Goal: Task Accomplishment & Management: Use online tool/utility

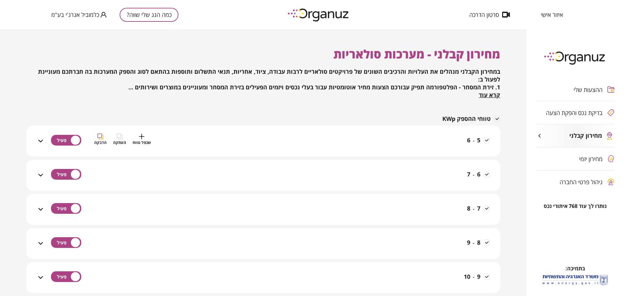
click at [203, 147] on div "5 - 6 שכפל טווח העתקה הדבקה" at bounding box center [267, 145] width 445 height 23
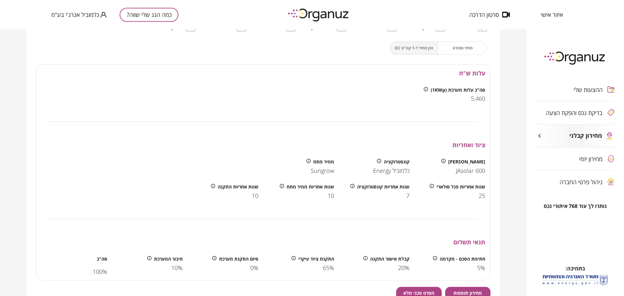
scroll to position [65, 0]
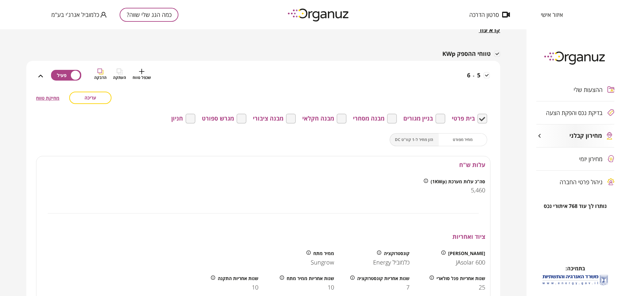
click at [145, 83] on div "שכפל טווח העתקה הדבקה" at bounding box center [122, 80] width 57 height 23
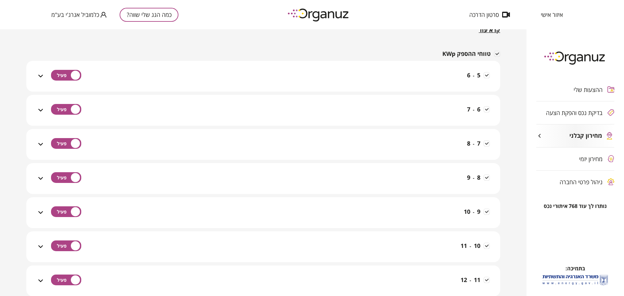
click at [42, 77] on icon at bounding box center [41, 76] width 8 height 8
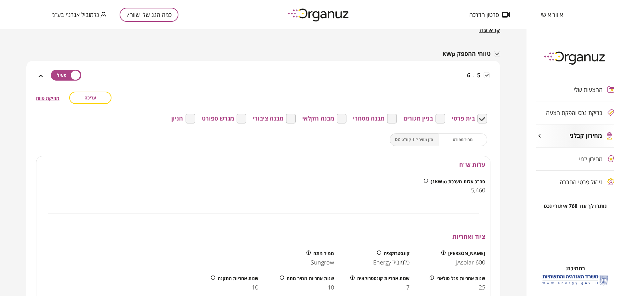
click at [44, 74] on icon at bounding box center [41, 76] width 8 height 8
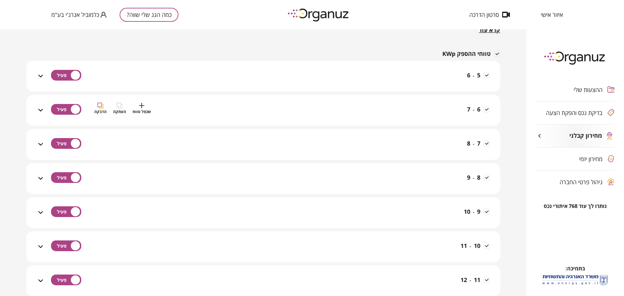
click at [201, 111] on div "6 - 7 שכפל טווח העתקה הדבקה" at bounding box center [267, 114] width 445 height 23
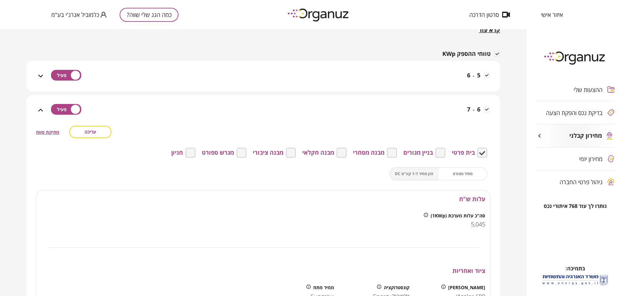
click at [92, 132] on span "עריכה" at bounding box center [90, 132] width 12 height 6
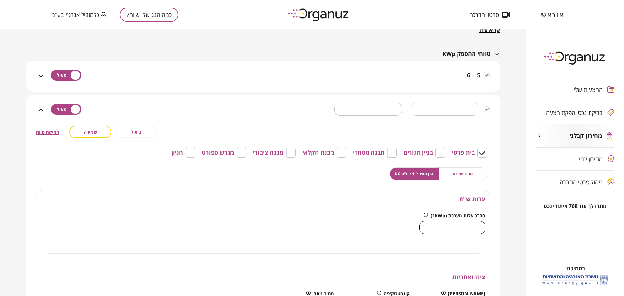
click at [473, 230] on input "****" at bounding box center [452, 227] width 66 height 19
click at [464, 228] on input "****" at bounding box center [452, 227] width 66 height 19
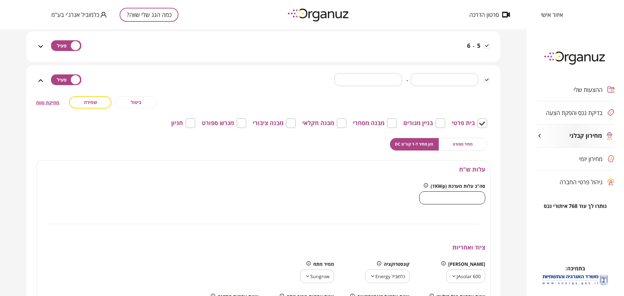
scroll to position [32, 0]
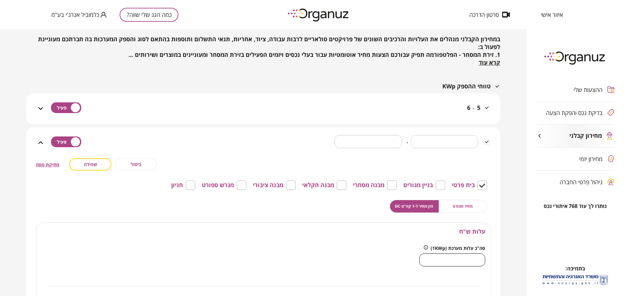
type input "****"
click at [91, 165] on span "שמירה" at bounding box center [90, 164] width 13 height 6
click at [88, 165] on span "עריכה" at bounding box center [90, 164] width 12 height 6
click at [473, 259] on input "****" at bounding box center [452, 259] width 66 height 19
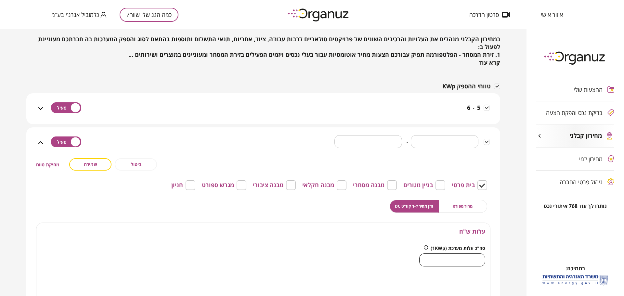
click at [473, 259] on input "****" at bounding box center [452, 259] width 66 height 19
type input "*"
click at [132, 166] on span "ביטול" at bounding box center [136, 164] width 11 height 6
click at [41, 142] on icon at bounding box center [41, 143] width 8 height 8
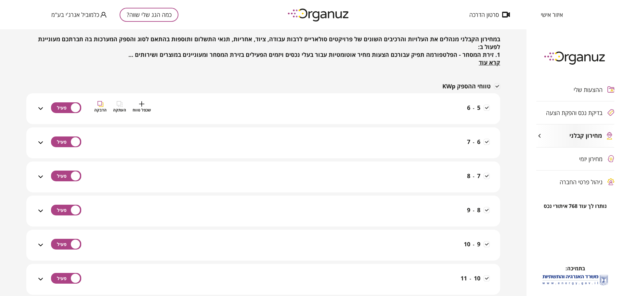
click at [409, 113] on div "5 - 6 שכפל טווח העתקה הדבקה" at bounding box center [267, 112] width 445 height 23
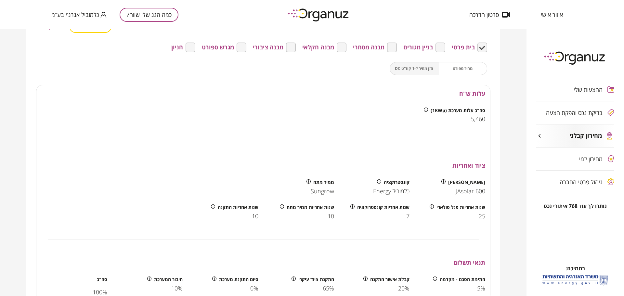
scroll to position [97, 0]
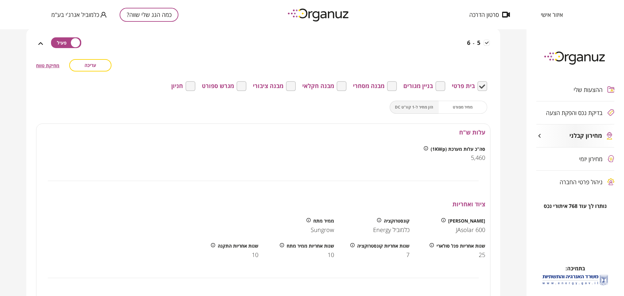
click at [198, 135] on div "עלות ש"ח" at bounding box center [263, 133] width 454 height 18
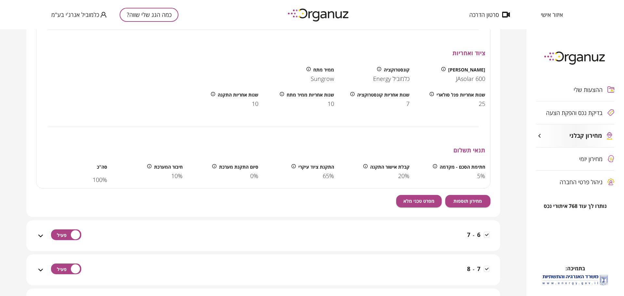
scroll to position [260, 0]
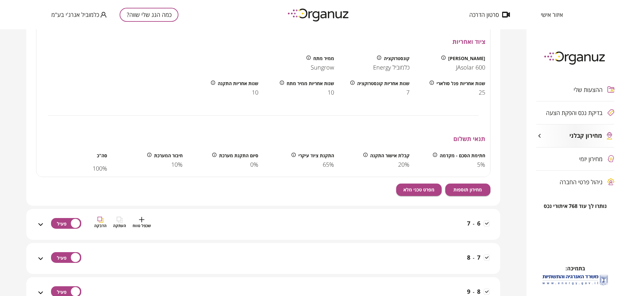
click at [406, 220] on div "6 - 7 שכפל טווח העתקה הדבקה" at bounding box center [267, 228] width 445 height 23
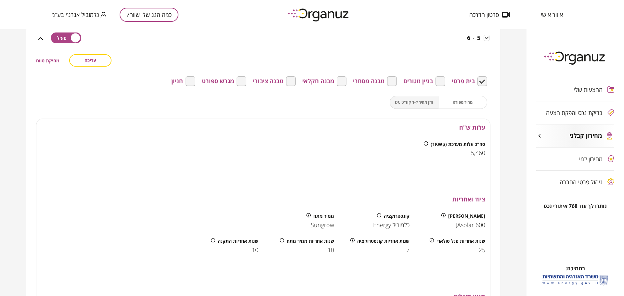
scroll to position [65, 0]
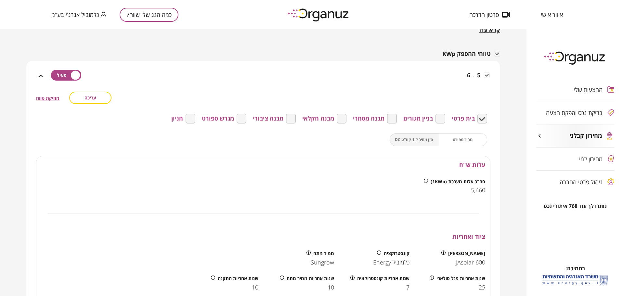
click at [378, 96] on div "עריכה מחיקת טווח" at bounding box center [263, 98] width 454 height 12
click at [39, 76] on icon at bounding box center [41, 76] width 8 height 8
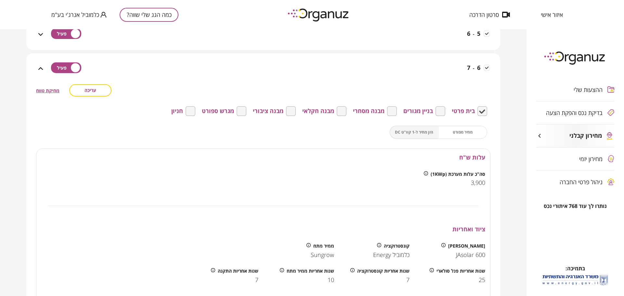
scroll to position [97, 0]
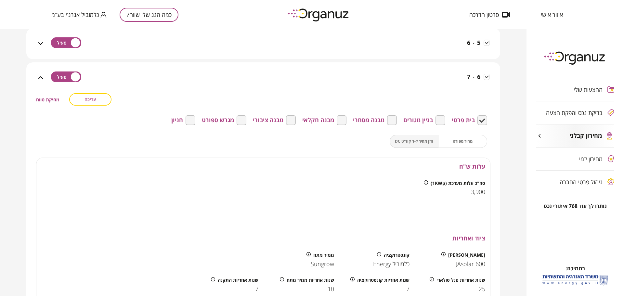
click at [95, 102] on span "עריכה" at bounding box center [90, 100] width 12 height 6
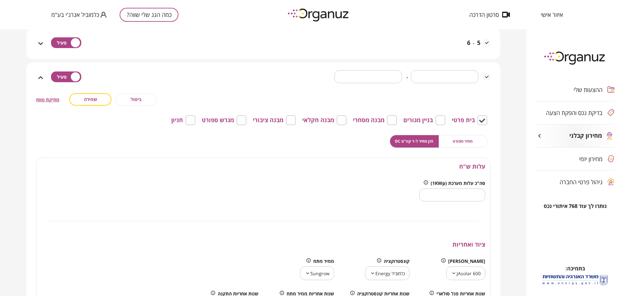
click at [457, 198] on input "****" at bounding box center [452, 194] width 66 height 19
type input "****"
click at [87, 97] on span "שמירה" at bounding box center [90, 100] width 13 height 6
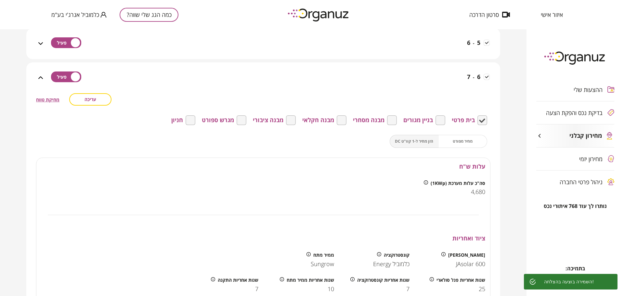
click at [43, 78] on icon at bounding box center [40, 77] width 5 height 3
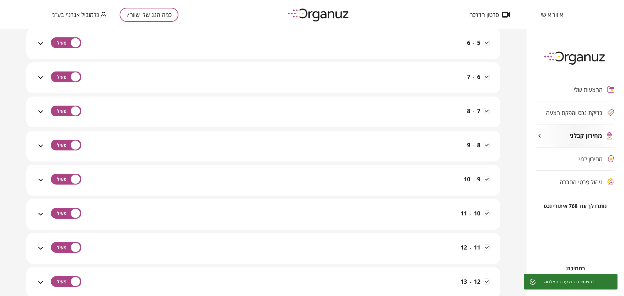
click at [44, 76] on icon at bounding box center [41, 78] width 8 height 8
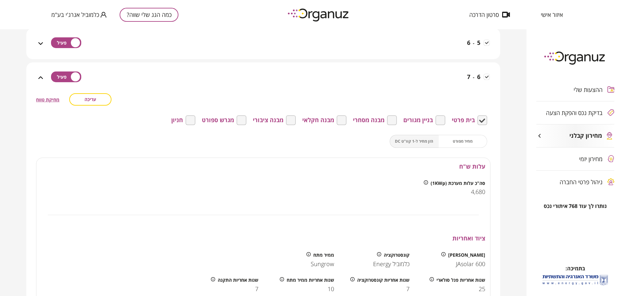
click at [43, 76] on icon at bounding box center [41, 78] width 8 height 8
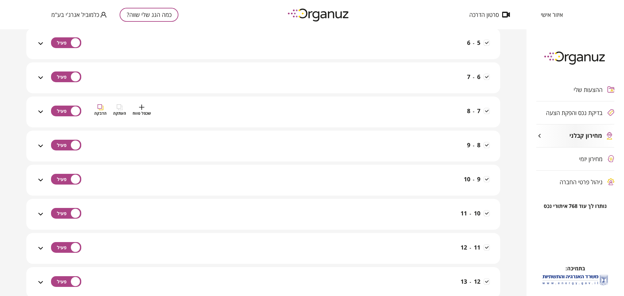
click at [43, 110] on icon at bounding box center [41, 112] width 8 height 8
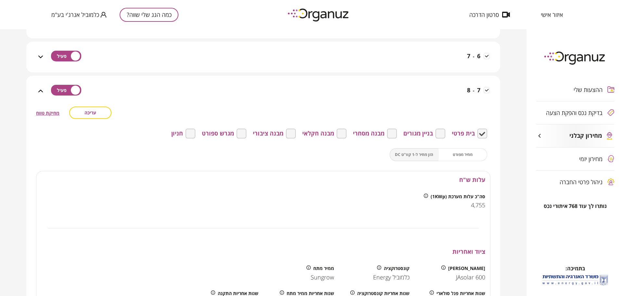
scroll to position [130, 0]
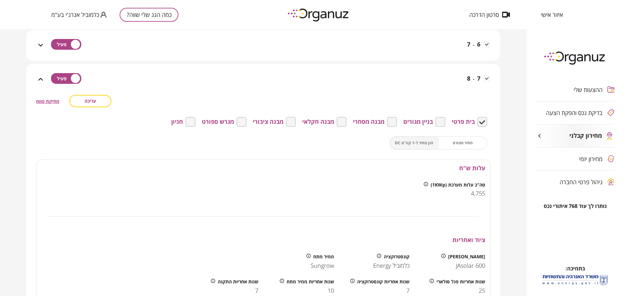
click at [427, 185] on icon at bounding box center [426, 184] width 4 height 4
click at [303, 83] on div "7 - 8 שכפל טווח העתקה הדבקה" at bounding box center [267, 83] width 445 height 23
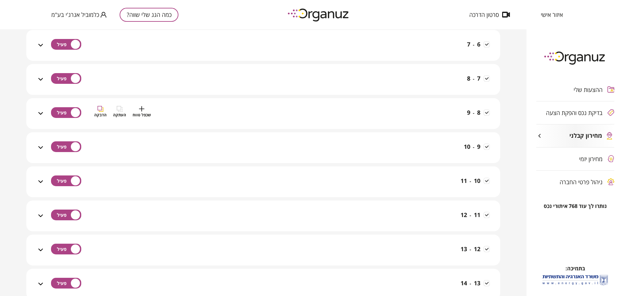
click at [370, 112] on div "8 - 9 שכפל טווח העתקה הדבקה" at bounding box center [267, 117] width 445 height 23
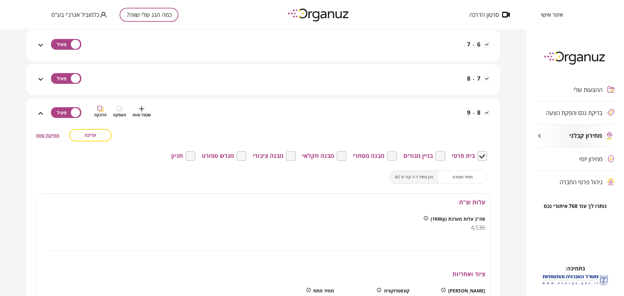
click at [370, 112] on div "8 - 9 שכפל טווח העתקה הדבקה" at bounding box center [267, 117] width 445 height 23
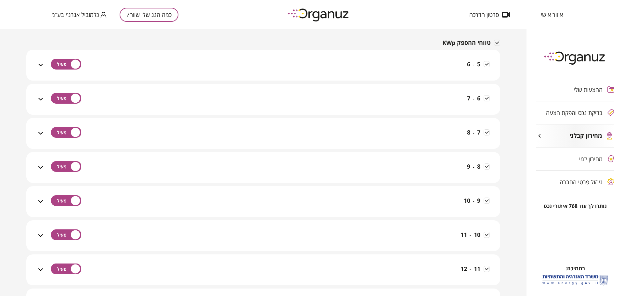
scroll to position [32, 0]
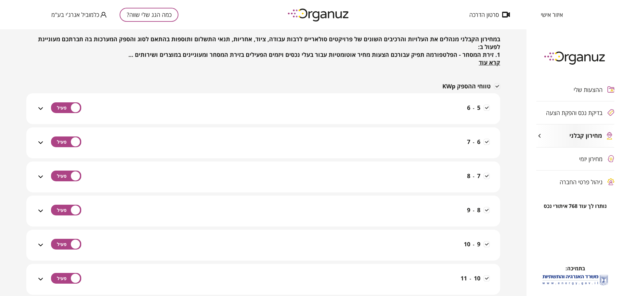
click at [398, 100] on div "5 - 6" at bounding box center [267, 108] width 445 height 31
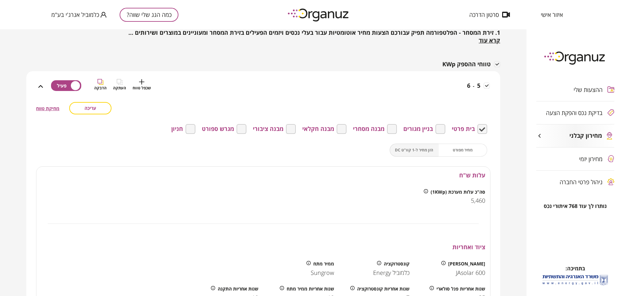
scroll to position [65, 0]
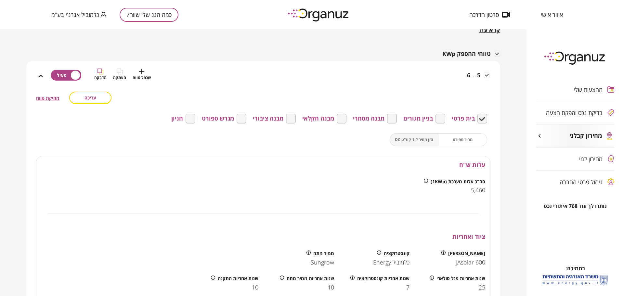
click at [396, 83] on div "5 - 6 שכפל טווח העתקה הדבקה" at bounding box center [267, 80] width 445 height 23
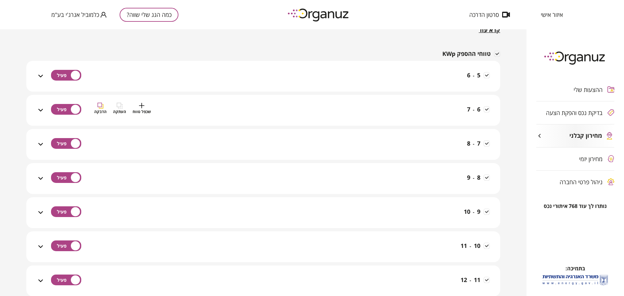
click at [407, 108] on div "6 - 7 שכפל טווח העתקה הדבקה" at bounding box center [267, 114] width 445 height 23
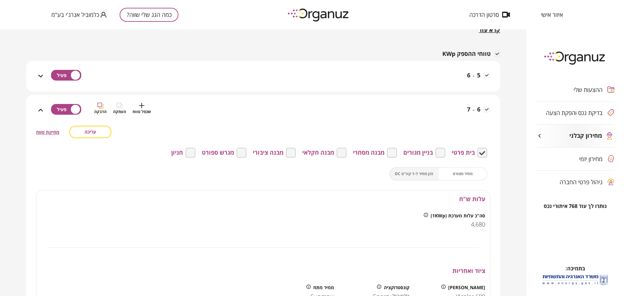
click at [407, 109] on div "6 - 7 שכפל טווח העתקה הדבקה" at bounding box center [267, 114] width 445 height 23
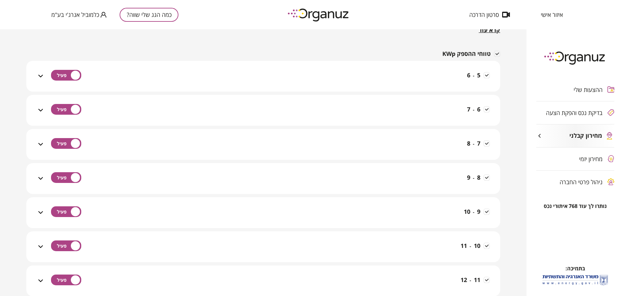
click at [419, 132] on div "7 - 8" at bounding box center [267, 144] width 445 height 31
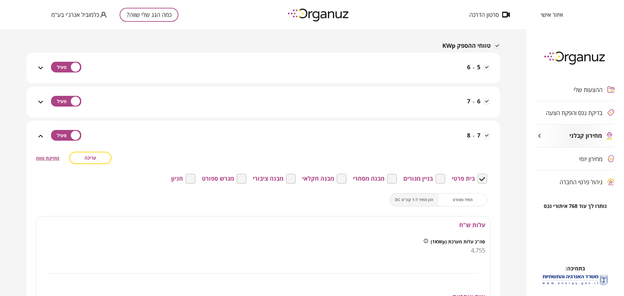
scroll to position [97, 0]
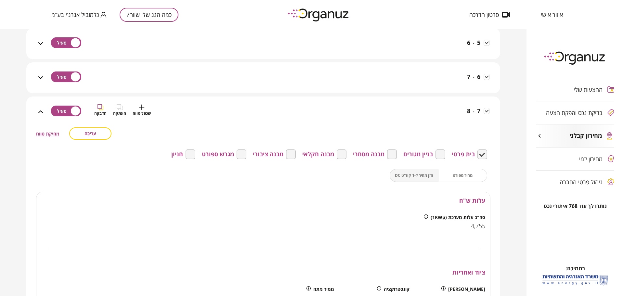
click at [435, 113] on div "7 - 8 שכפל טווח העתקה הדבקה" at bounding box center [267, 115] width 445 height 23
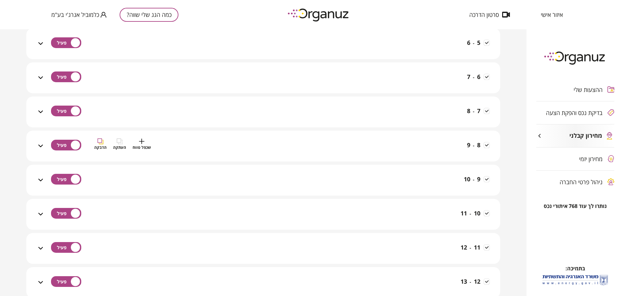
click at [445, 143] on div "8 - 9 שכפל טווח העתקה הדבקה" at bounding box center [267, 149] width 445 height 23
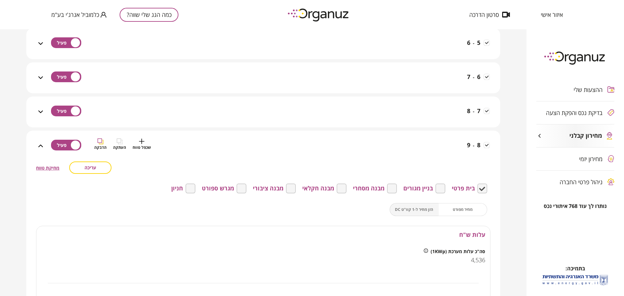
click at [445, 143] on div "8 - 9 שכפל טווח העתקה הדבקה" at bounding box center [267, 149] width 445 height 23
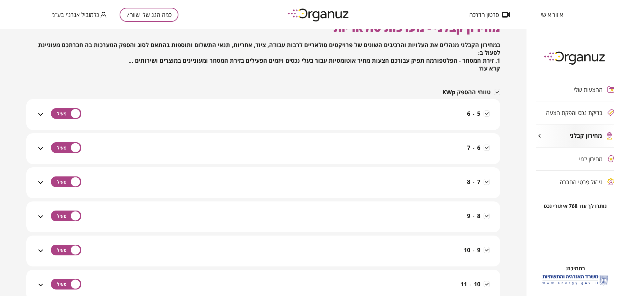
scroll to position [0, 0]
